Goal: Transaction & Acquisition: Download file/media

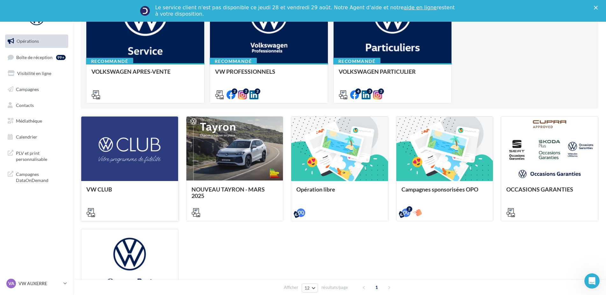
scroll to position [64, 0]
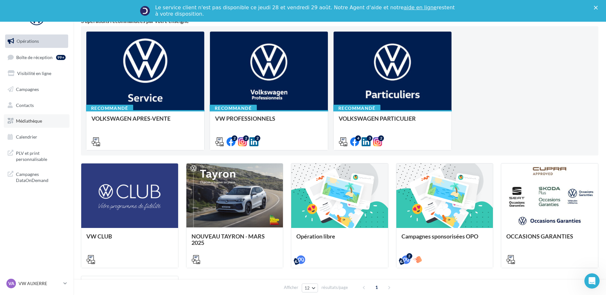
click at [34, 127] on link "Médiathèque" at bounding box center [37, 120] width 66 height 13
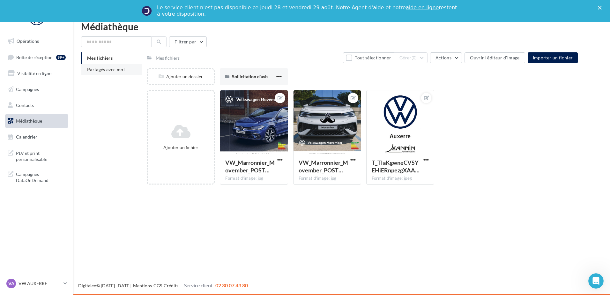
click at [118, 75] on li "Partagés avec moi" at bounding box center [111, 69] width 61 height 11
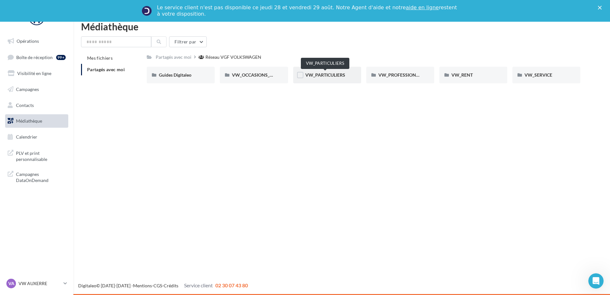
click at [334, 76] on span "VW_PARTICULIERS" at bounding box center [325, 74] width 40 height 5
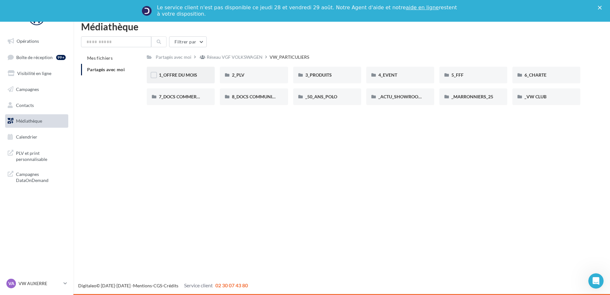
click at [193, 81] on div "1_OFFRE DU MOIS" at bounding box center [181, 75] width 68 height 17
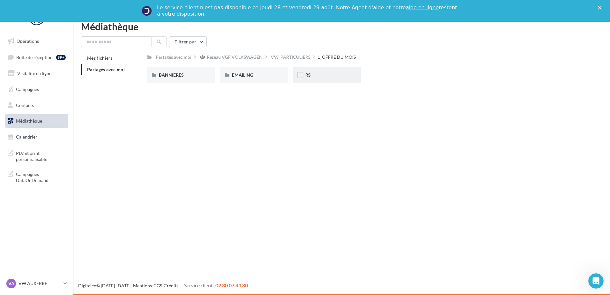
click at [307, 78] on div "RS" at bounding box center [327, 75] width 68 height 17
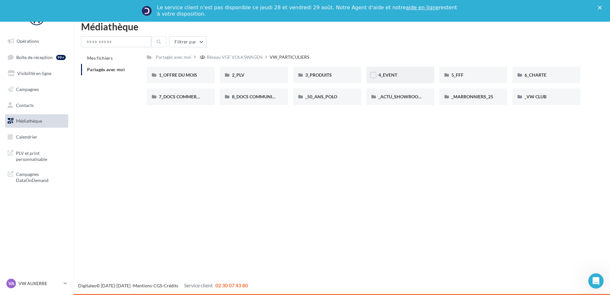
click at [386, 70] on div "4_EVENT" at bounding box center [400, 75] width 68 height 17
click at [330, 92] on div "_50_ANS_POLO" at bounding box center [327, 96] width 68 height 17
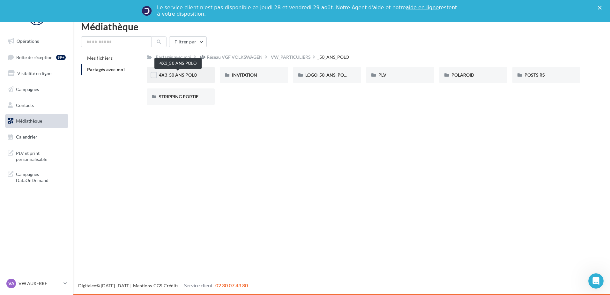
click at [180, 76] on span "4X3_50 ANS POLO" at bounding box center [178, 74] width 38 height 5
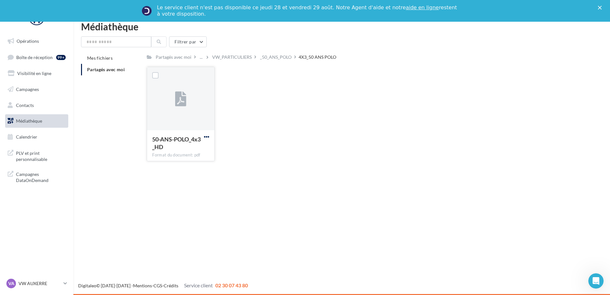
click at [208, 137] on span "button" at bounding box center [206, 136] width 5 height 5
click at [185, 146] on button "Télécharger" at bounding box center [179, 149] width 64 height 17
click at [275, 59] on div "_50_ANS_POLO" at bounding box center [276, 57] width 32 height 6
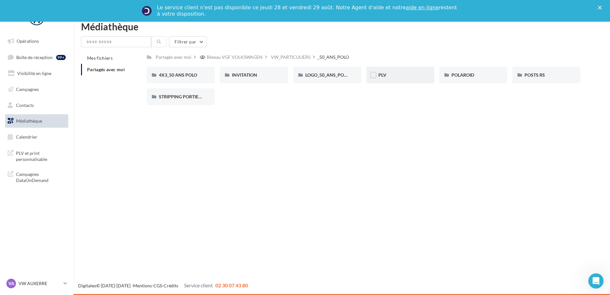
click at [398, 80] on div "PLV" at bounding box center [400, 75] width 68 height 17
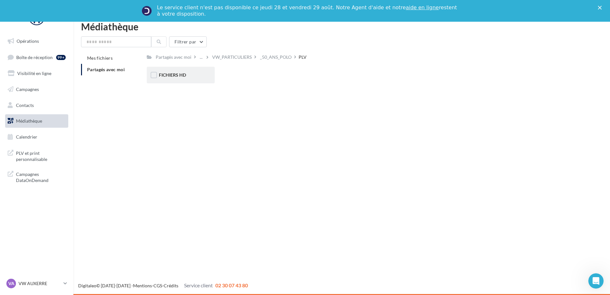
click at [176, 82] on div "FICHIERS HD" at bounding box center [181, 75] width 68 height 17
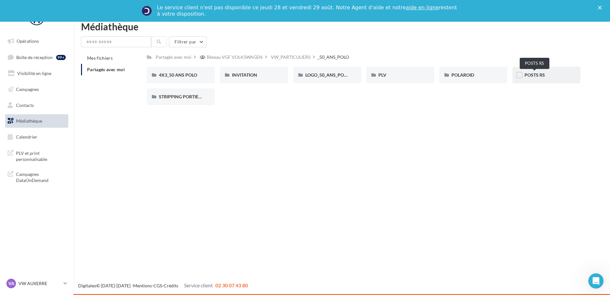
click at [541, 75] on span "POSTS RS" at bounding box center [534, 74] width 20 height 5
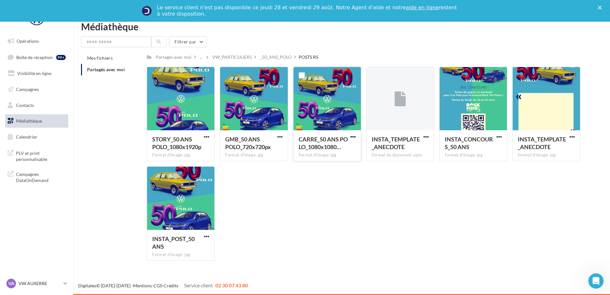
click at [354, 137] on span "button" at bounding box center [352, 136] width 5 height 5
click at [324, 145] on button "Télécharger" at bounding box center [325, 149] width 64 height 17
click at [277, 137] on span "button" at bounding box center [279, 136] width 5 height 5
click at [250, 156] on button "Télécharger" at bounding box center [252, 149] width 64 height 17
click at [423, 136] on span "button" at bounding box center [425, 136] width 5 height 5
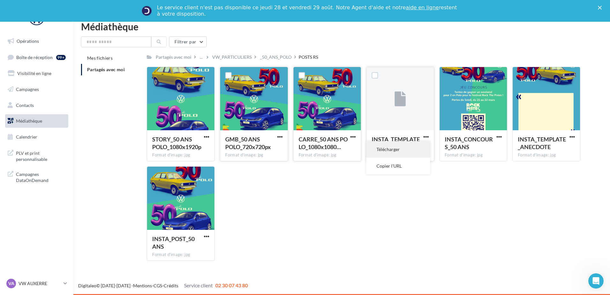
click at [388, 151] on button "Télécharger" at bounding box center [398, 149] width 64 height 17
